Goal: Task Accomplishment & Management: Complete application form

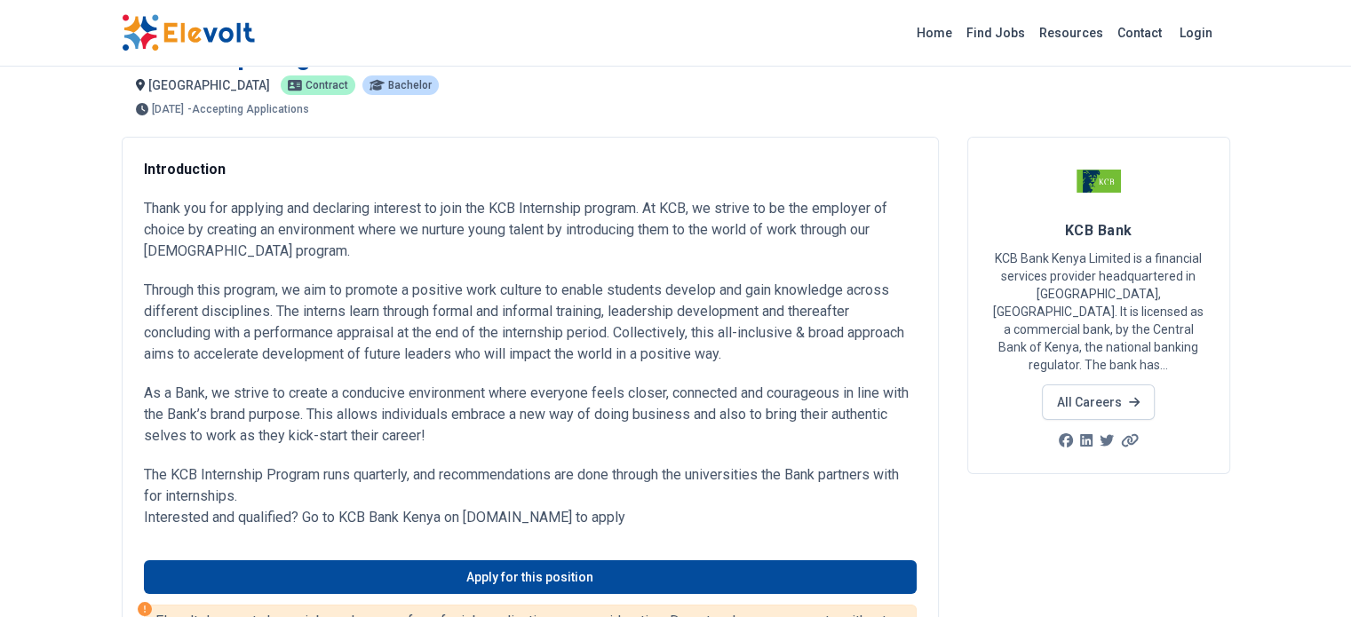
scroll to position [36, 0]
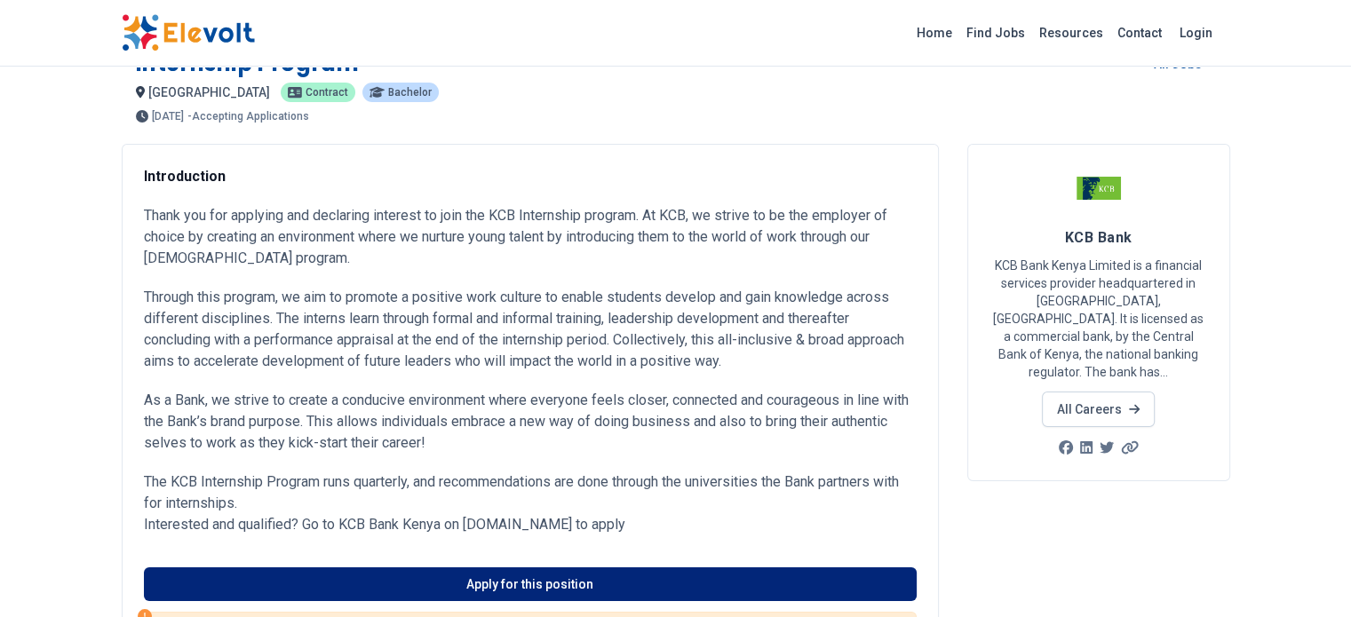
click at [565, 568] on link "Apply for this position" at bounding box center [530, 585] width 773 height 34
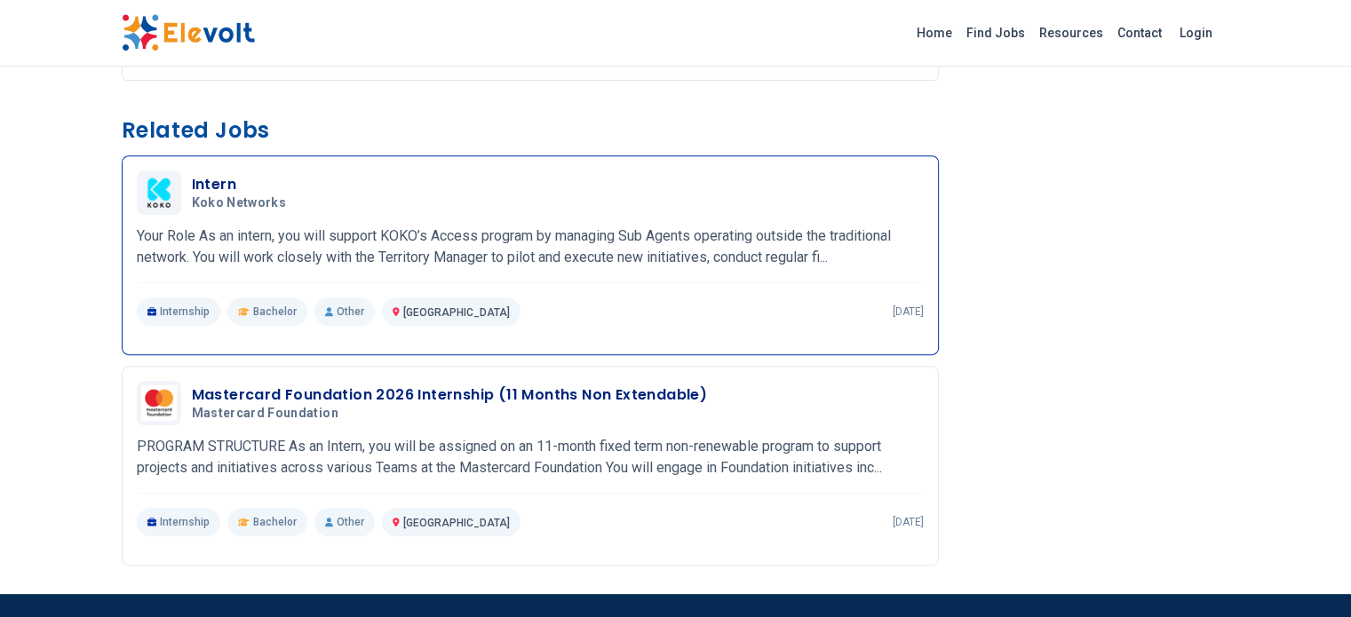
scroll to position [706, 0]
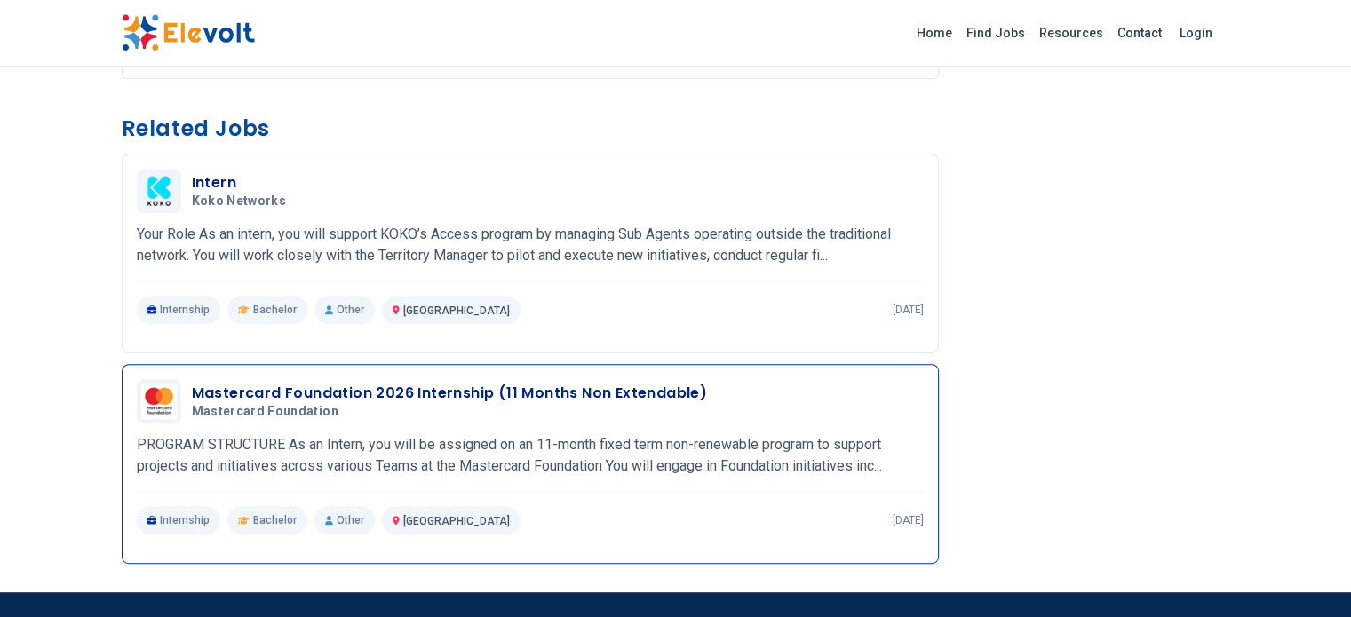
click at [725, 379] on div "Mastercard Foundation 2026 Internship (11 Months Non Extendable) Mastercard Fou…" at bounding box center [530, 456] width 787 height 155
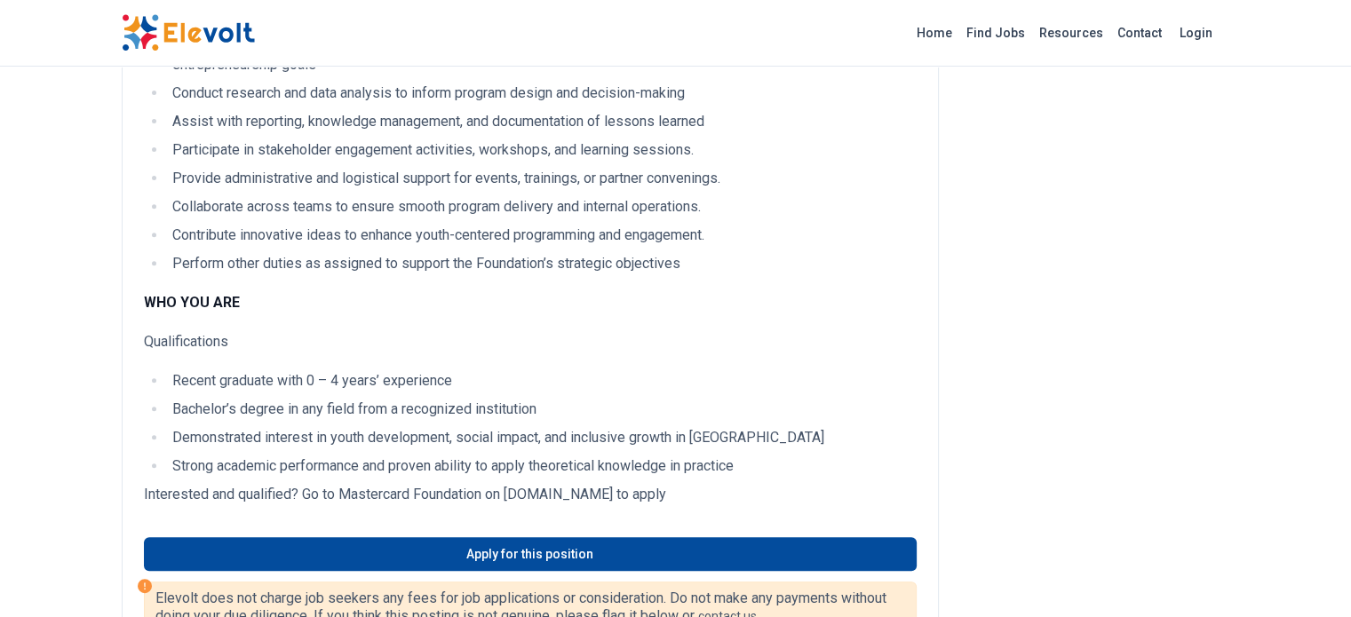
scroll to position [657, 0]
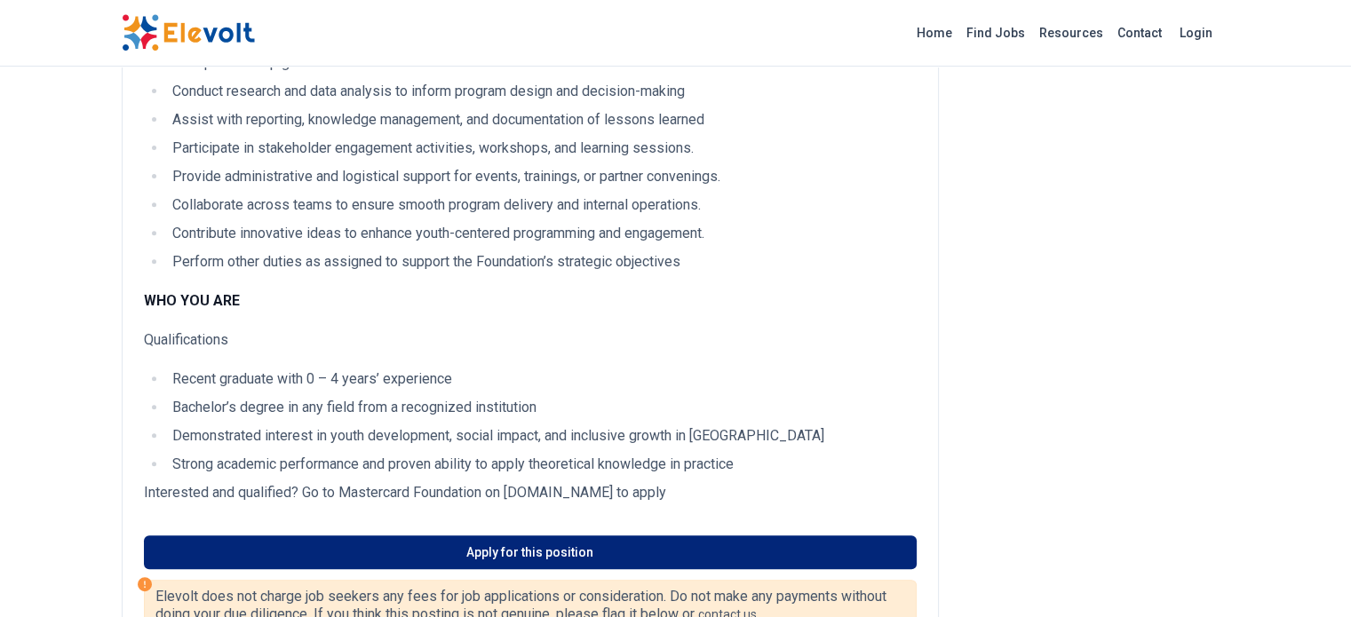
click at [689, 536] on link "Apply for this position" at bounding box center [530, 553] width 773 height 34
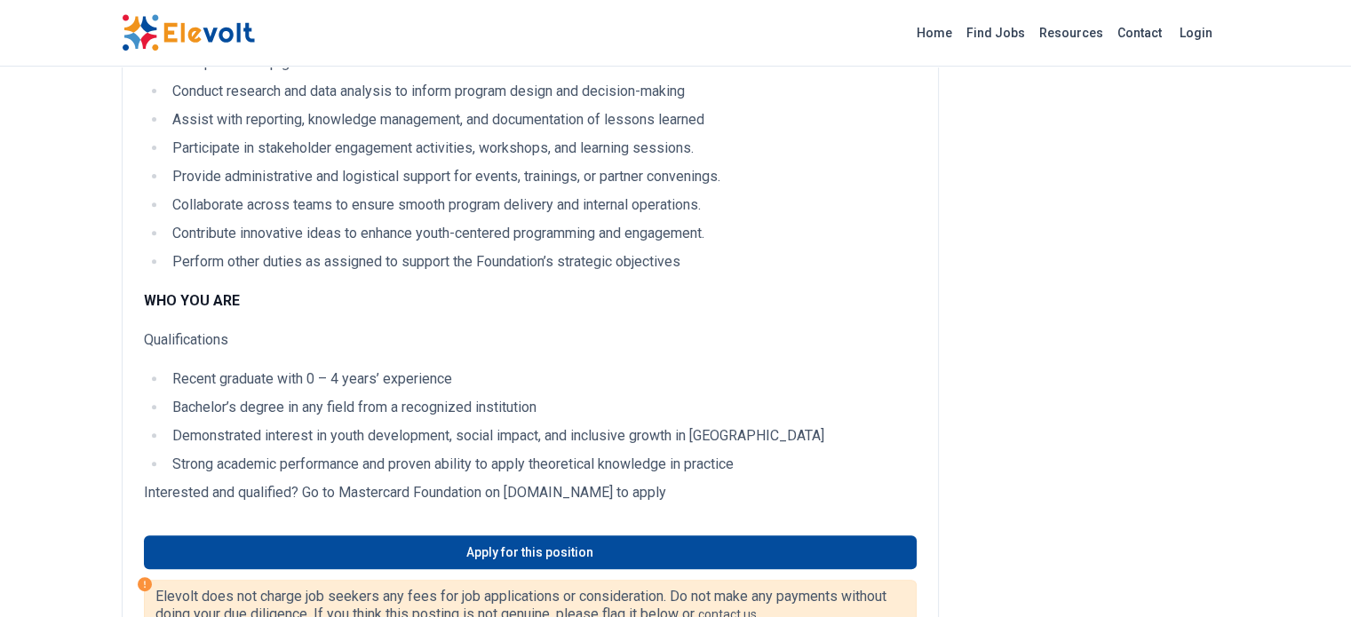
drag, startPoint x: 818, startPoint y: 155, endPoint x: 721, endPoint y: 151, distance: 96.9
click at [721, 251] on li "Perform other duties as assigned to support the Foundation’s strategic objectiv…" at bounding box center [542, 261] width 750 height 21
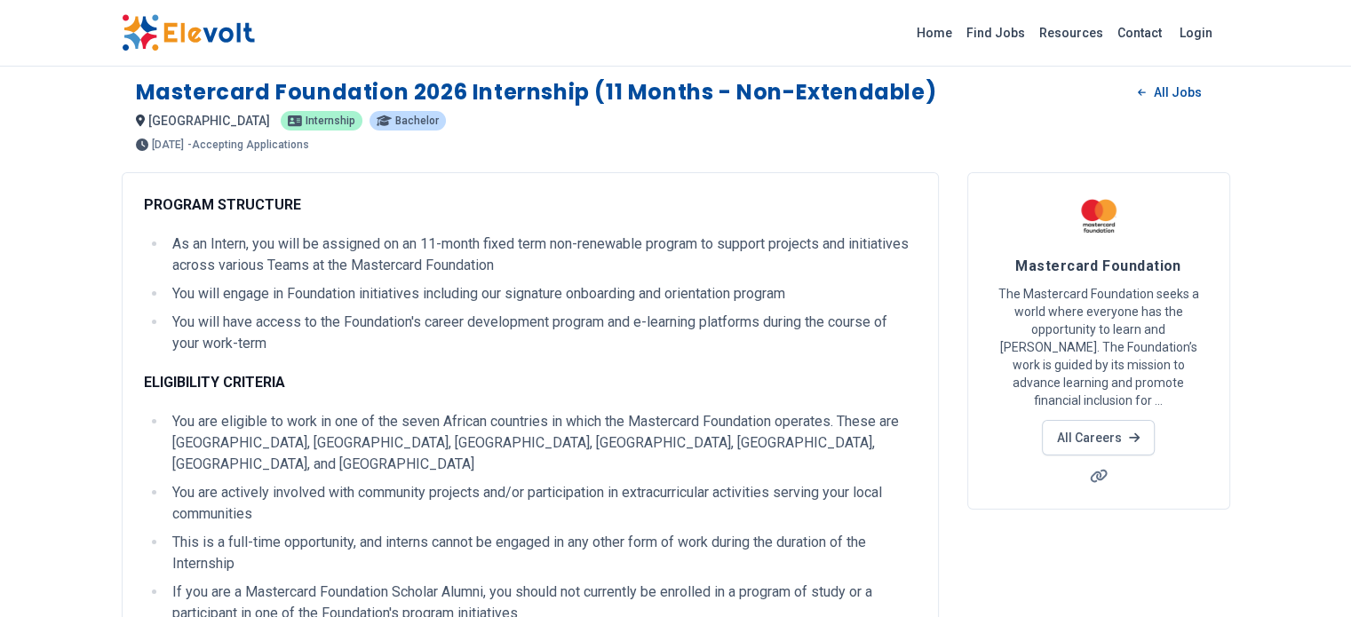
scroll to position [0, 0]
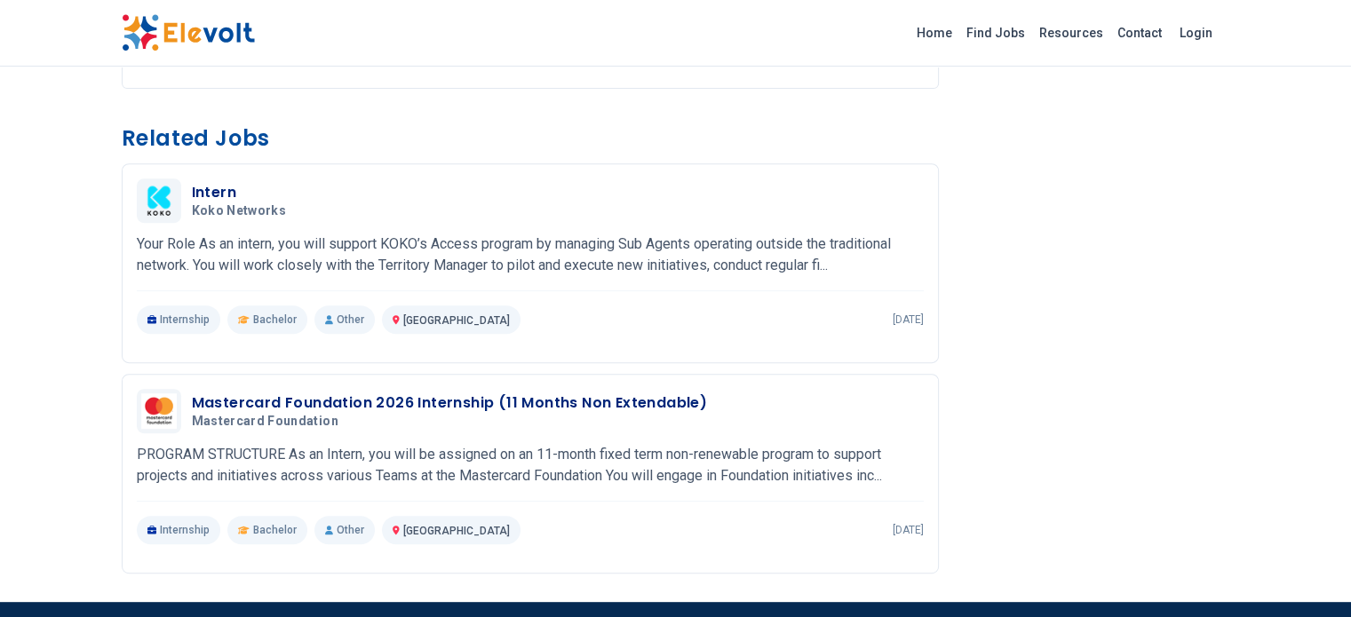
scroll to position [697, 0]
